Goal: Transaction & Acquisition: Purchase product/service

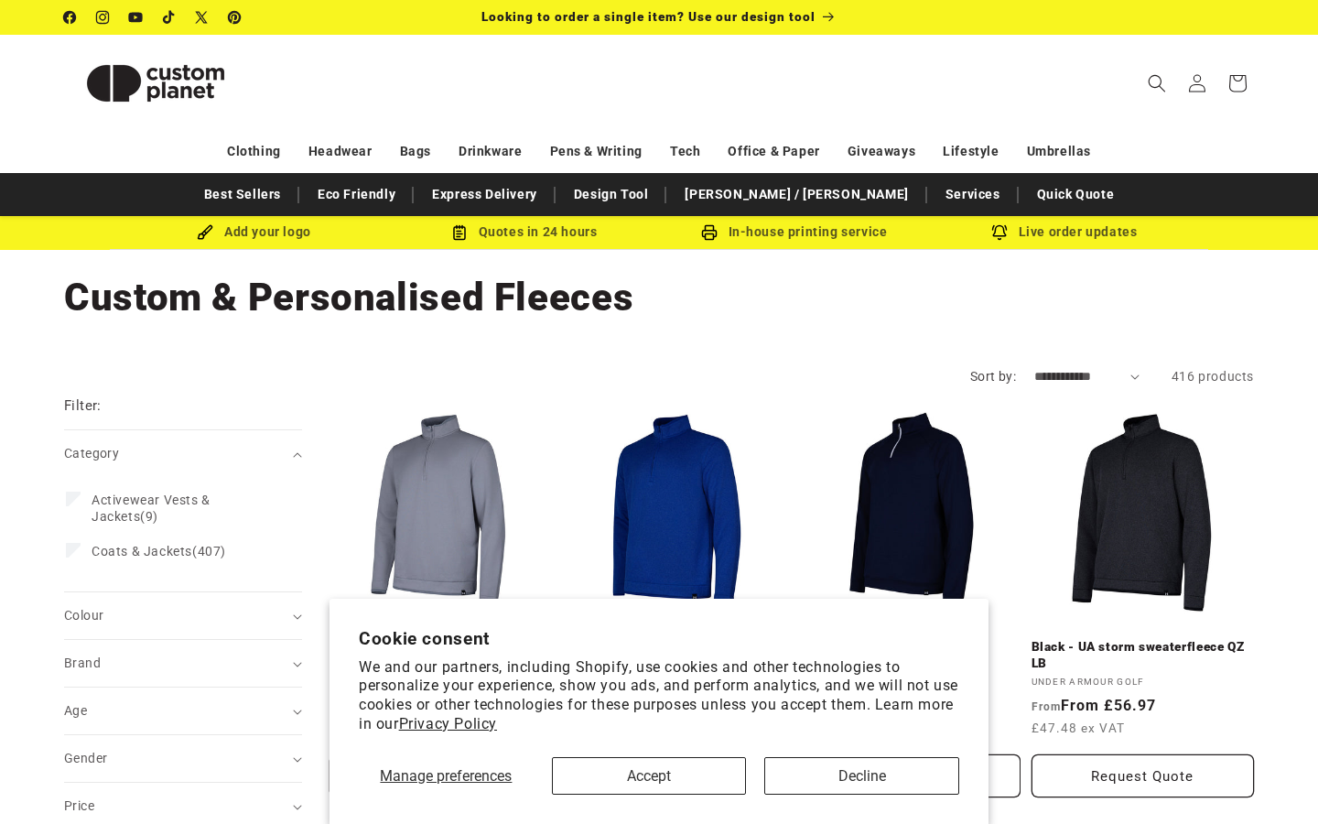
click at [668, 773] on button "Accept" at bounding box center [649, 776] width 195 height 38
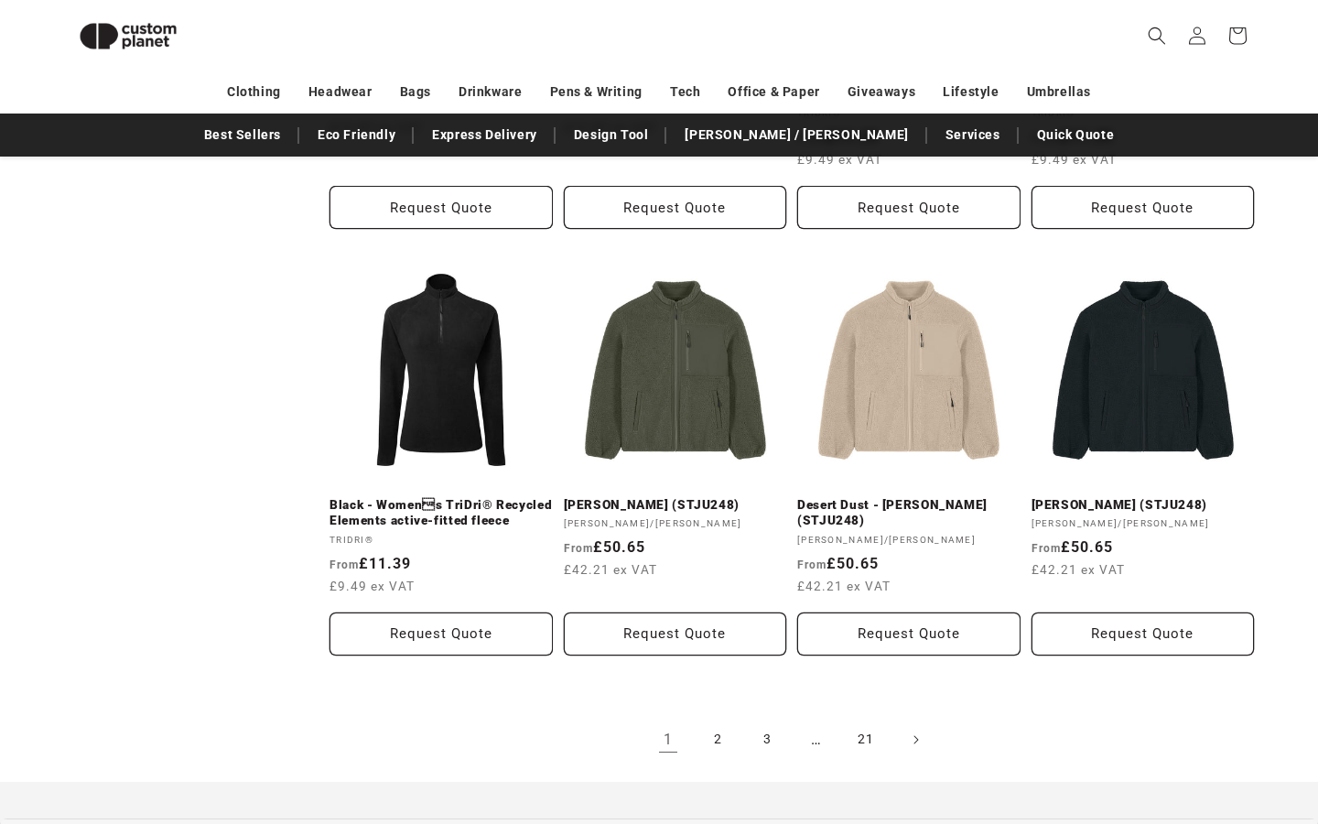
scroll to position [1919, 0]
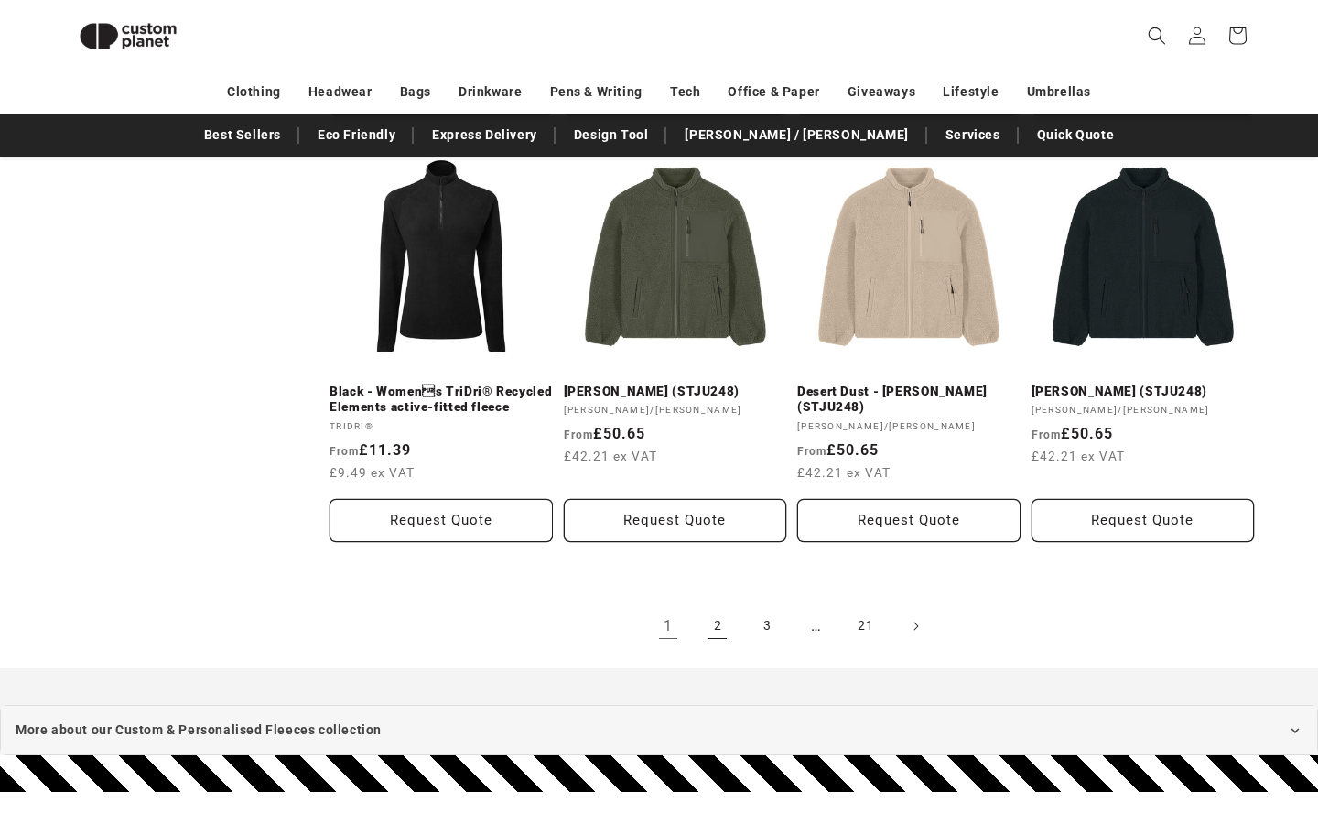
click at [724, 618] on link "2" at bounding box center [717, 626] width 40 height 40
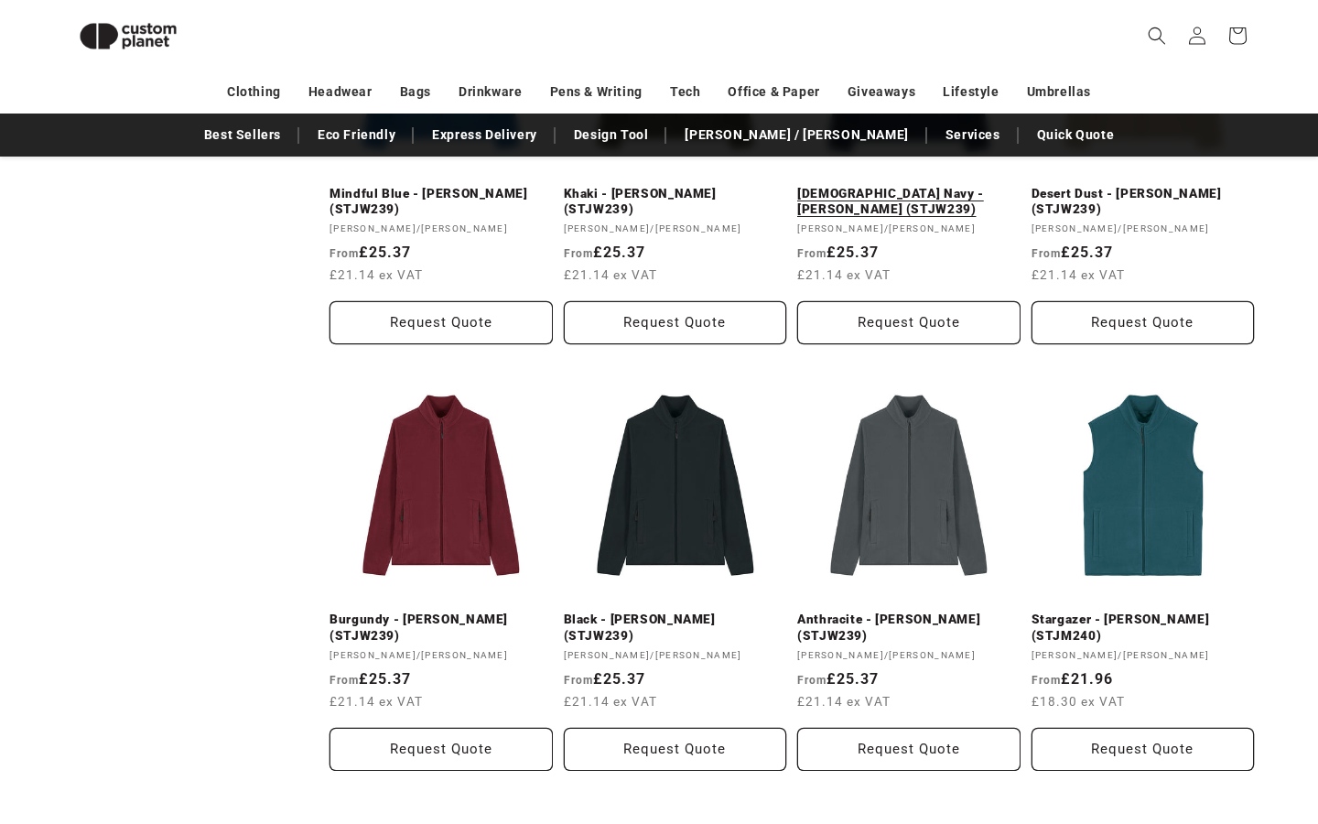
scroll to position [1709, 0]
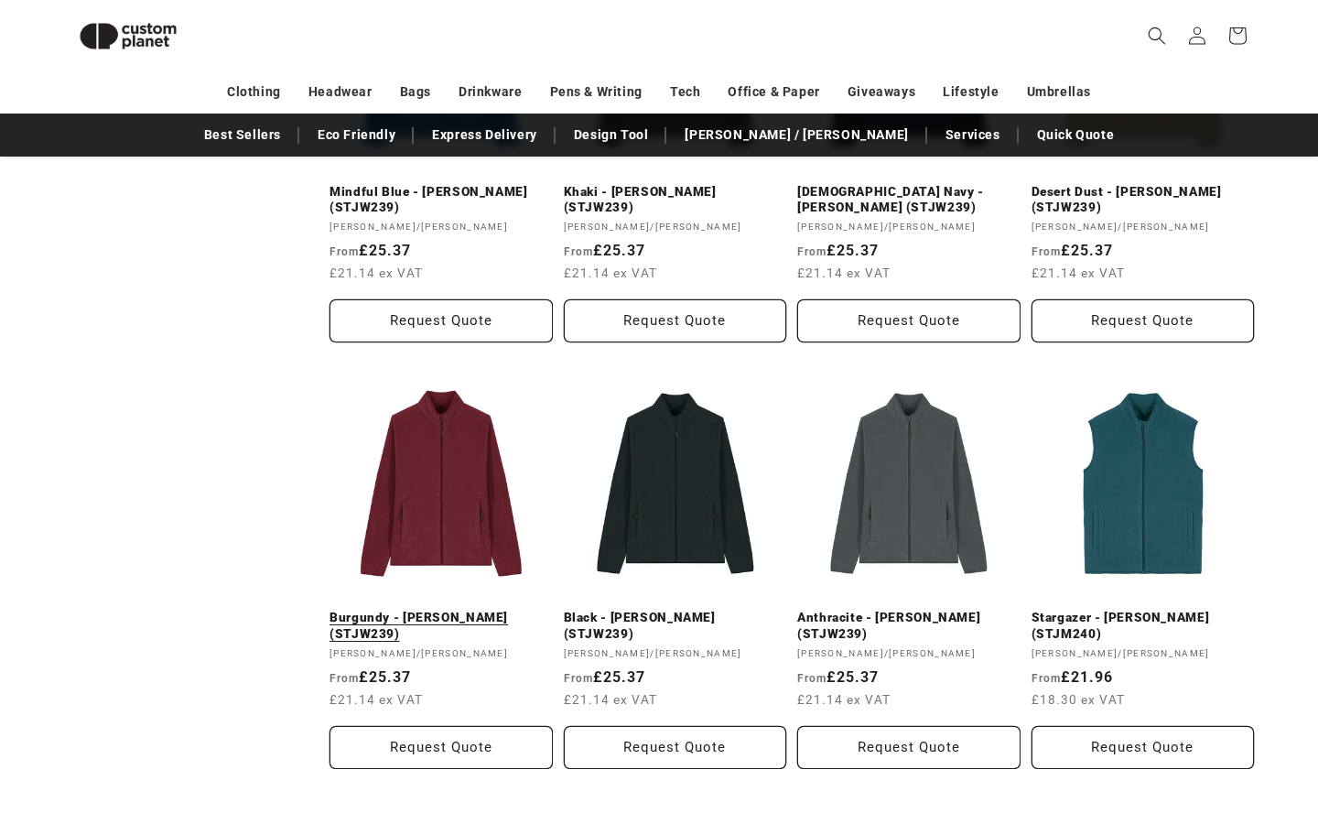
click at [455, 610] on link "Burgundy - Stella Guider (STJW239)" at bounding box center [440, 626] width 223 height 32
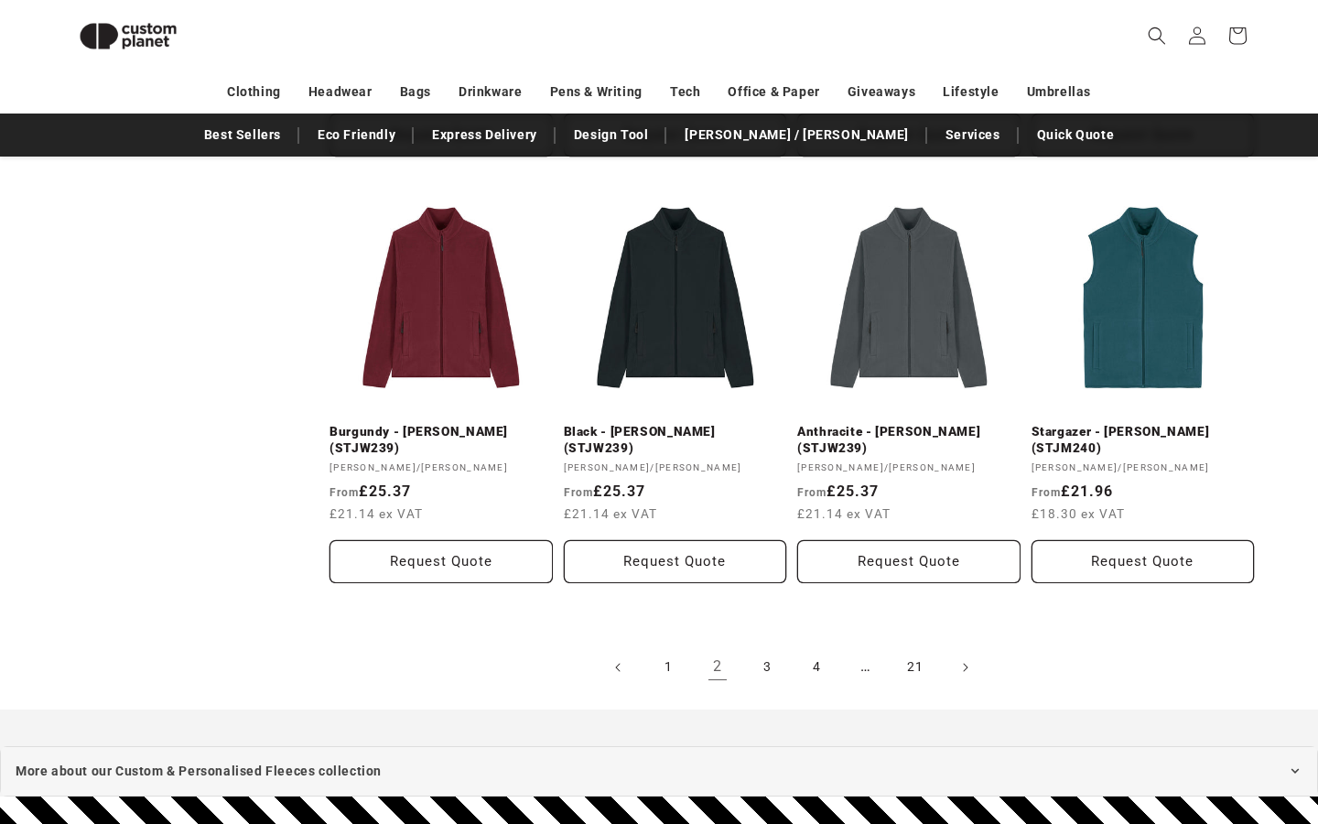
scroll to position [1892, 0]
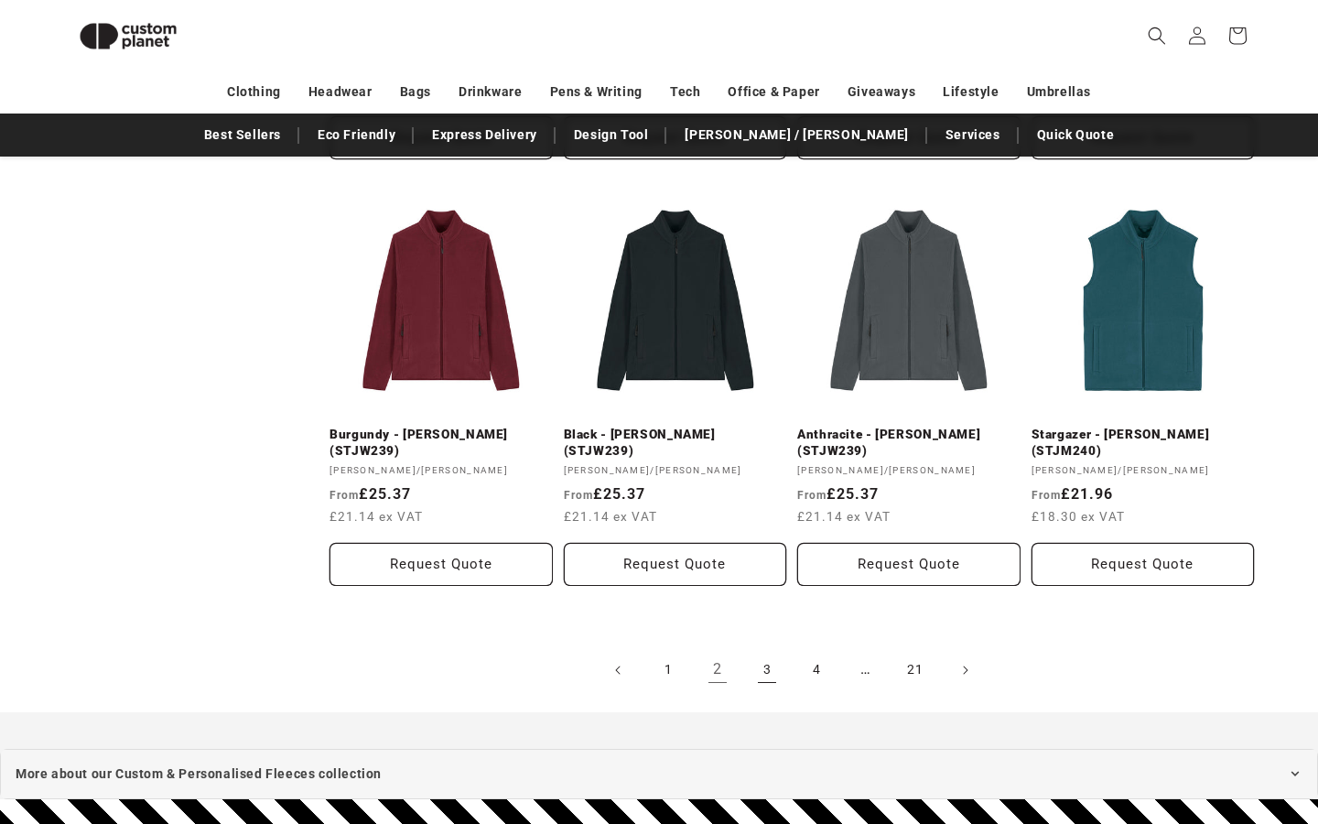
click at [766, 666] on link "3" at bounding box center [767, 670] width 40 height 40
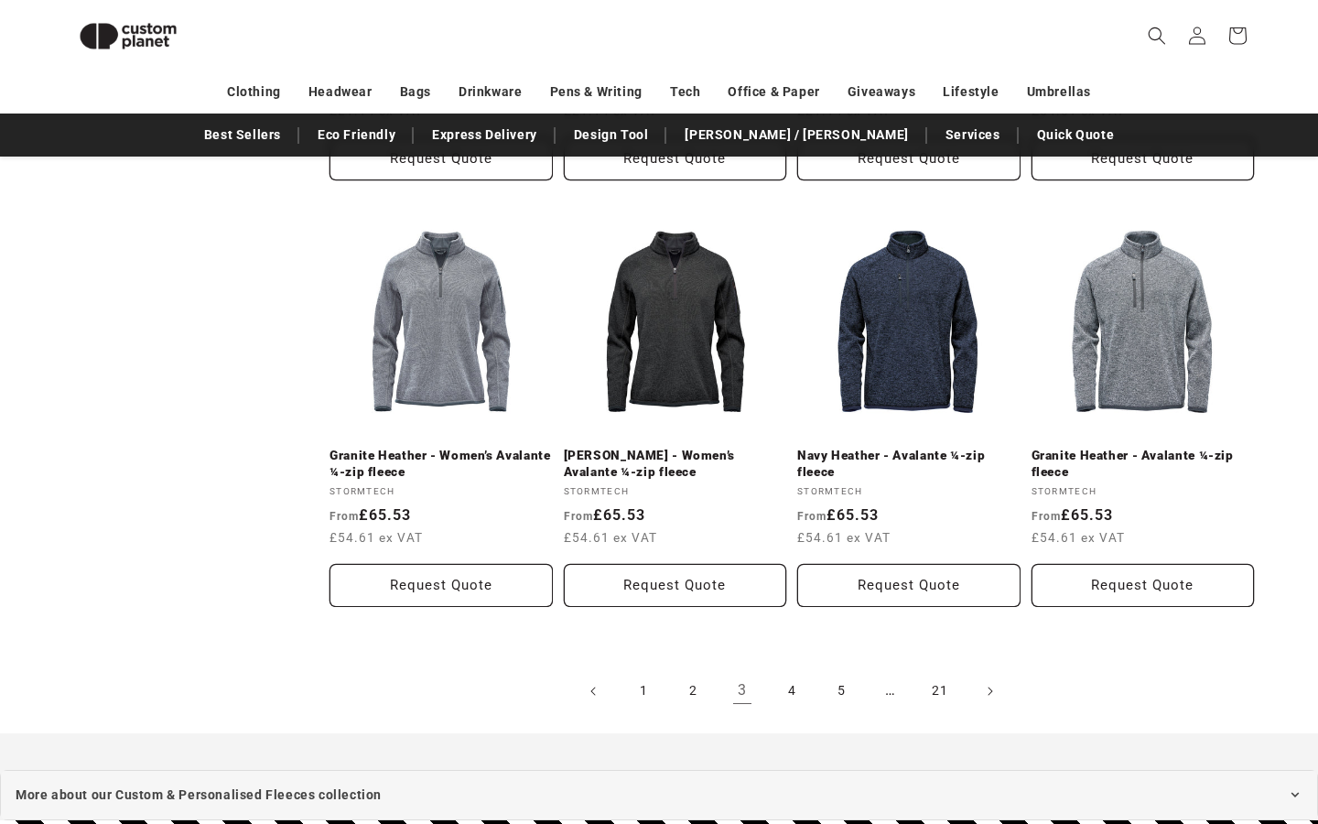
scroll to position [1862, 0]
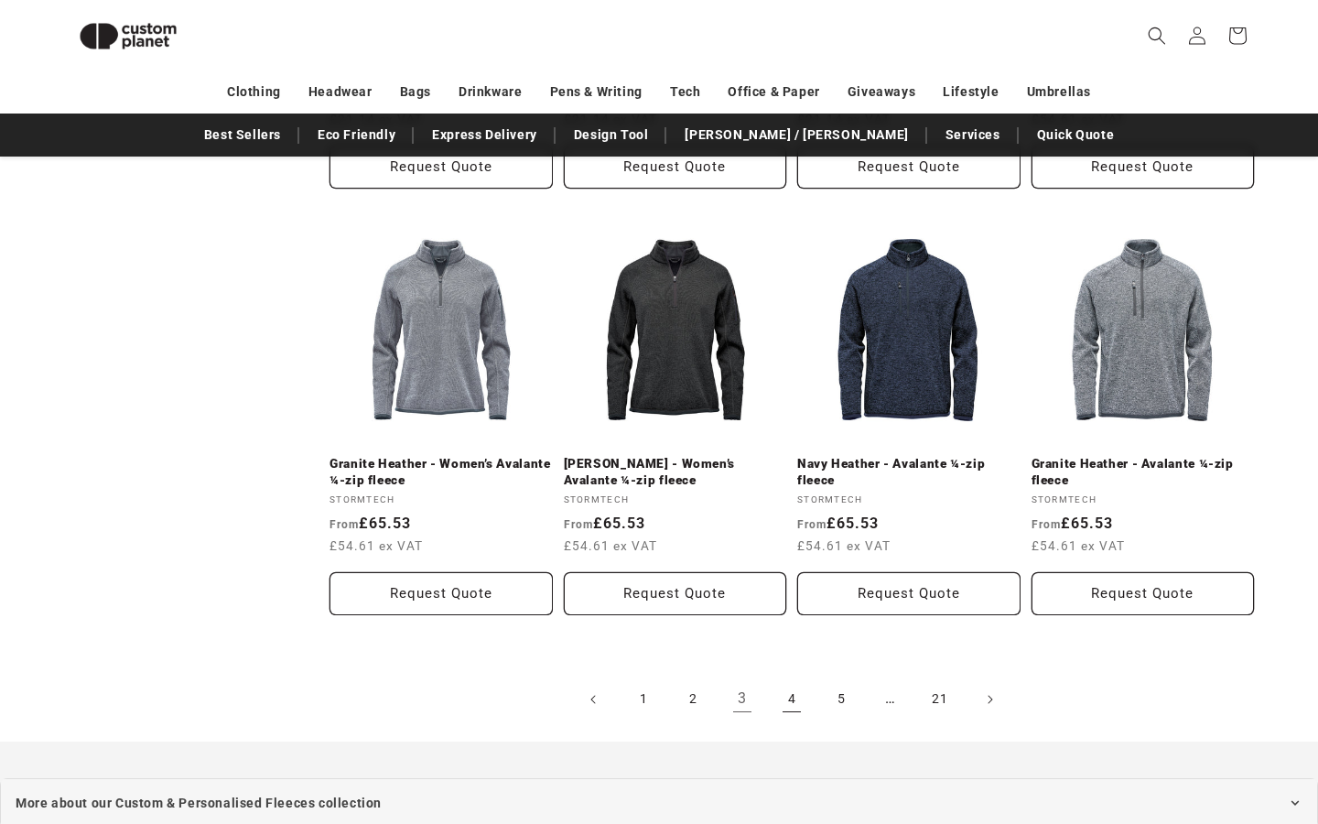
click at [797, 683] on link "4" at bounding box center [792, 699] width 40 height 40
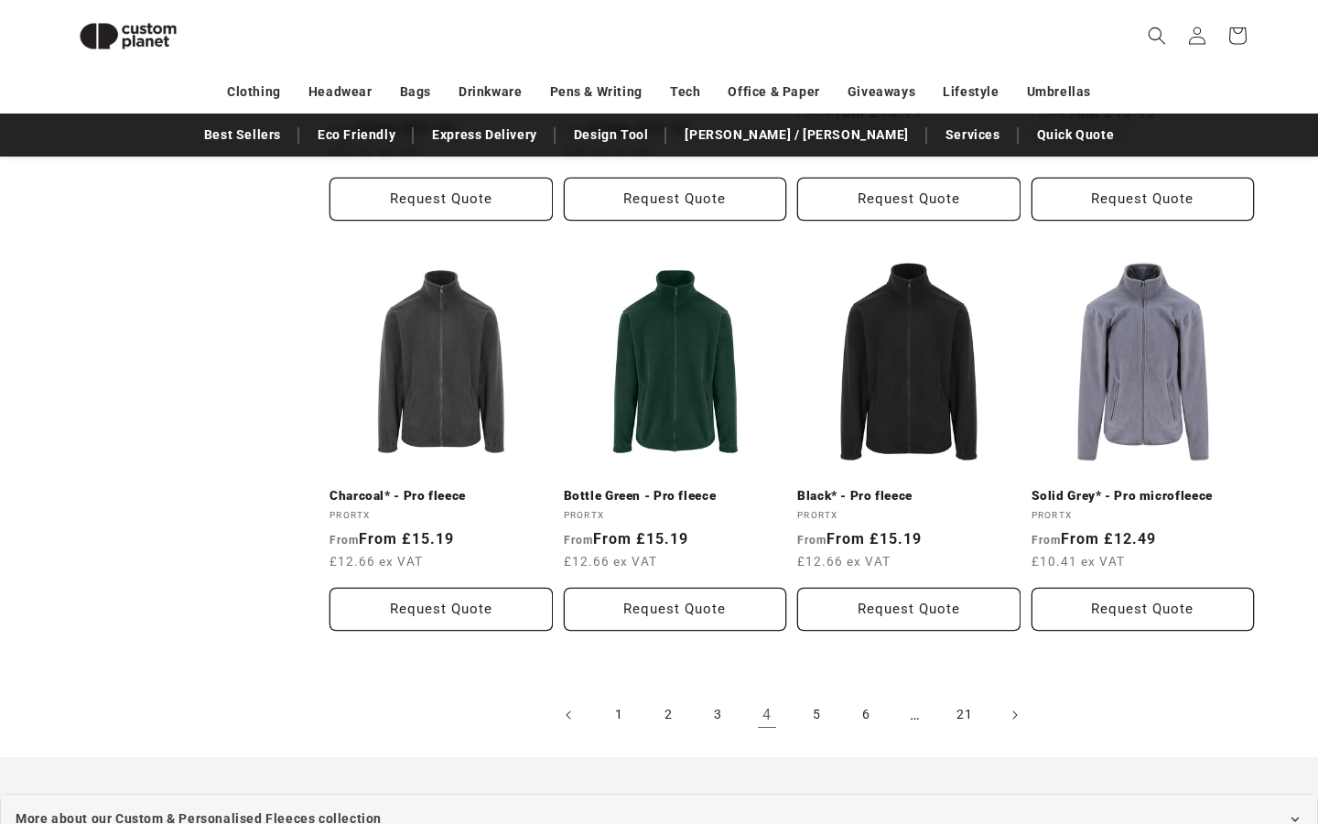
scroll to position [1828, 0]
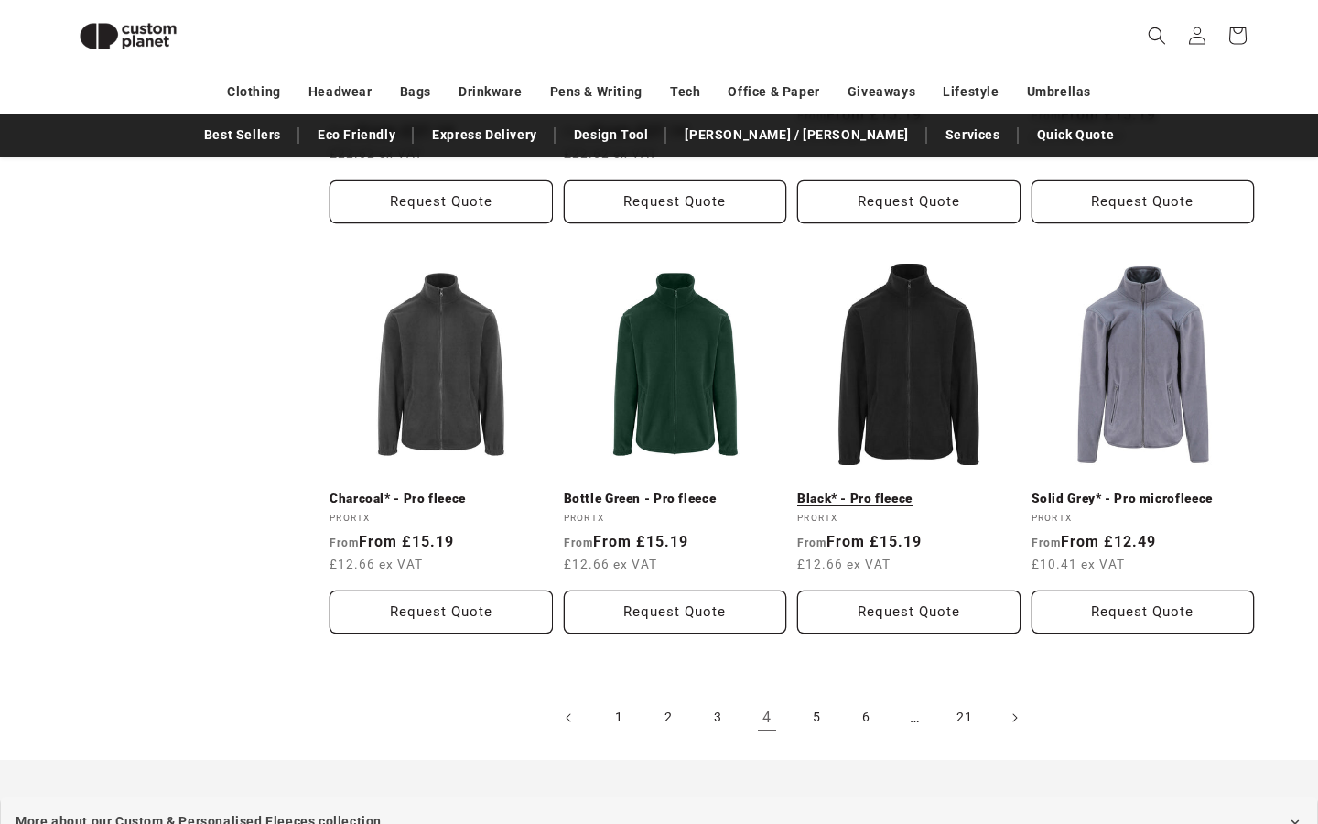
click at [859, 491] on link "Black* - Pro fleece" at bounding box center [908, 499] width 223 height 16
click at [897, 491] on link "Black* - Pro fleece" at bounding box center [908, 499] width 223 height 16
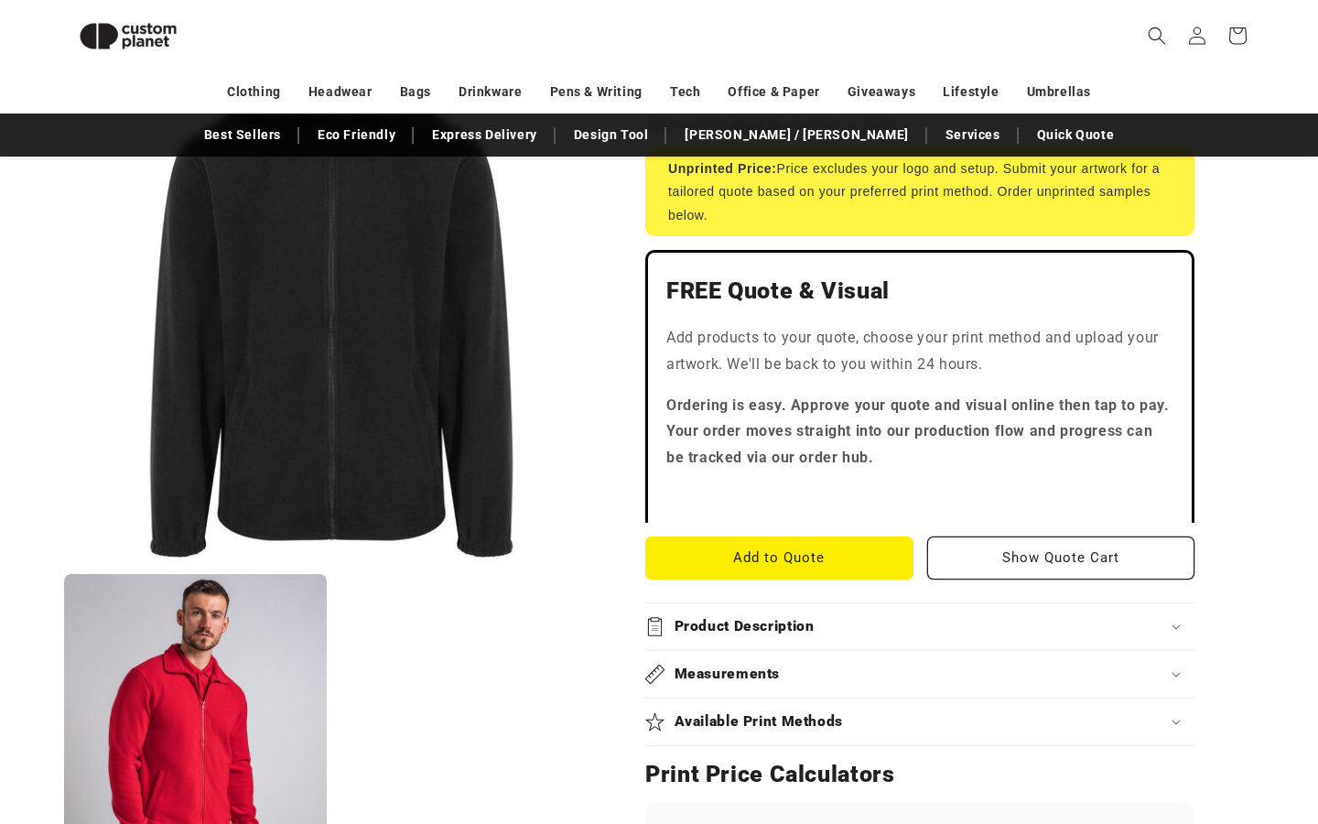
scroll to position [385, 0]
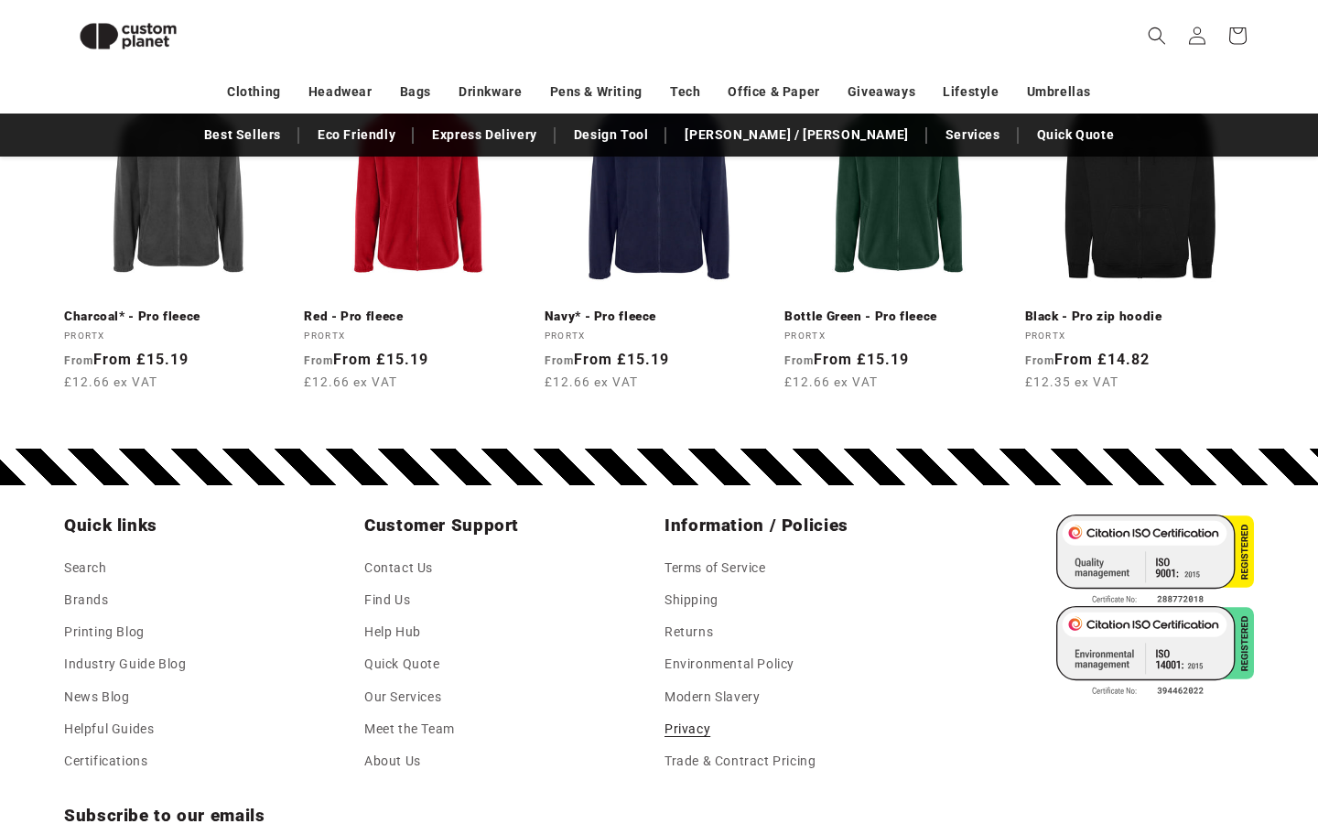
scroll to position [2861, 0]
